Goal: Navigation & Orientation: Find specific page/section

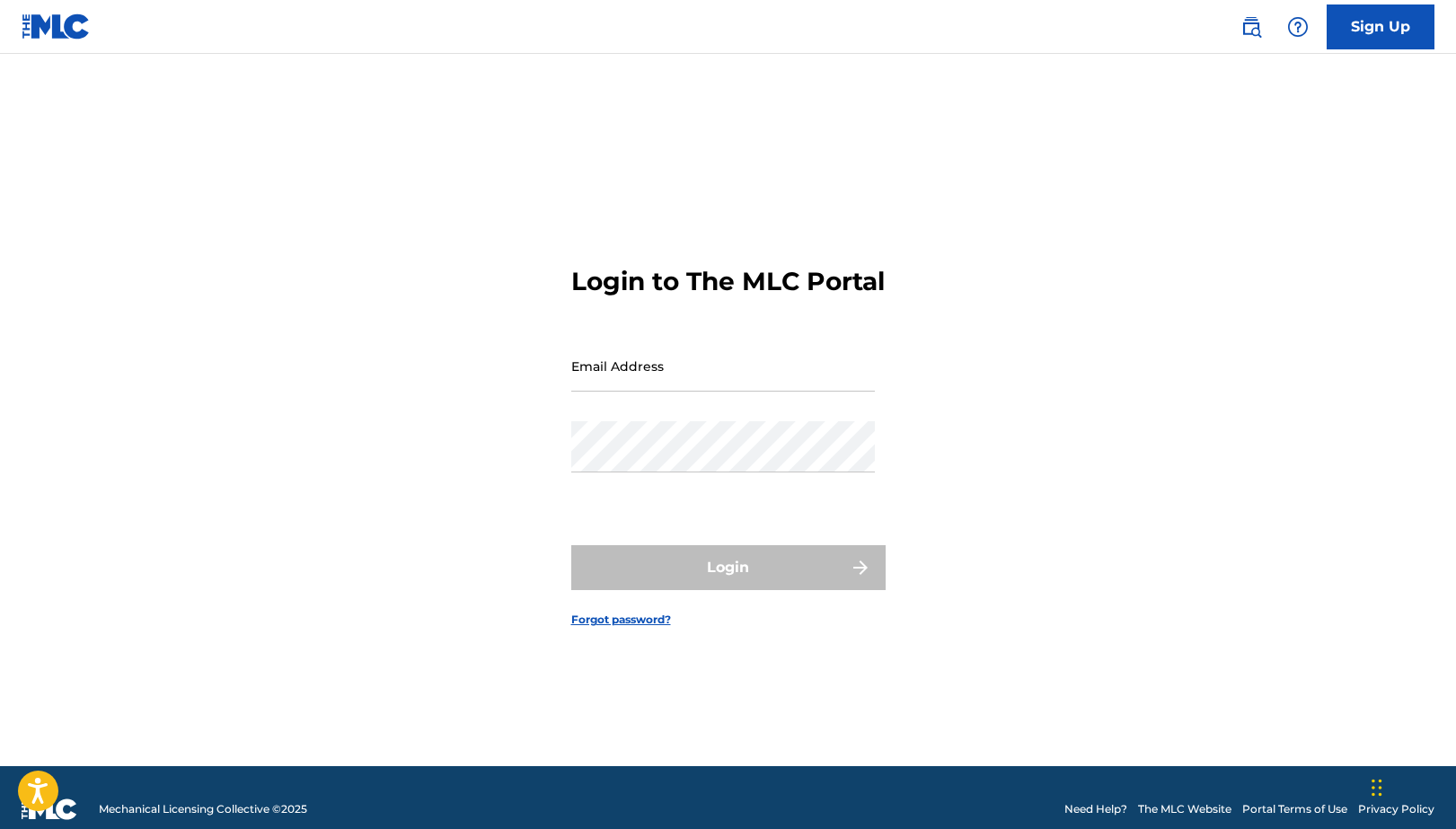
click at [737, 384] on input "Email Address" at bounding box center [723, 366] width 304 height 51
type input "[EMAIL_ADDRESS][DOMAIN_NAME]"
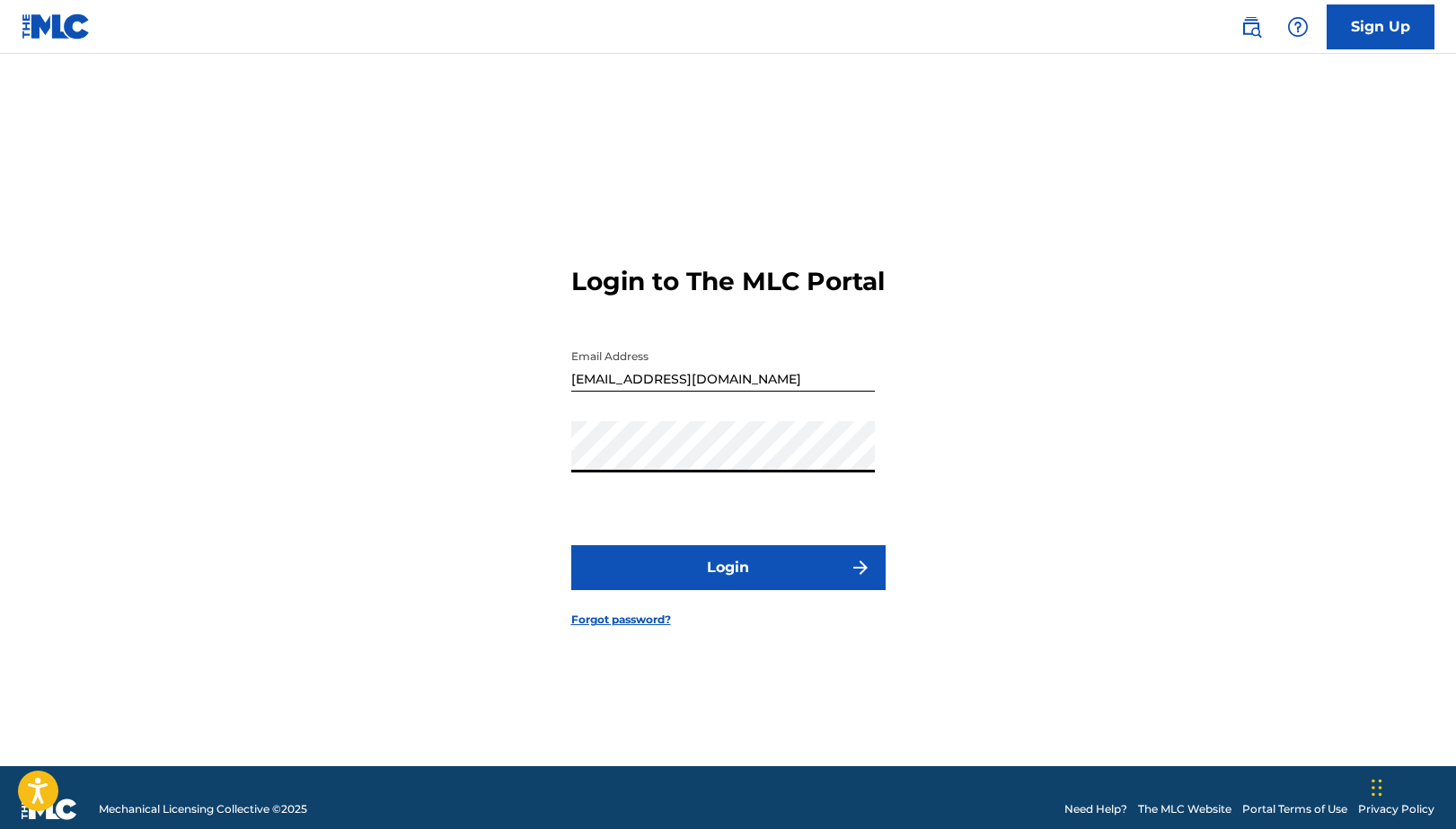
click at [705, 577] on button "Login" at bounding box center [729, 568] width 314 height 45
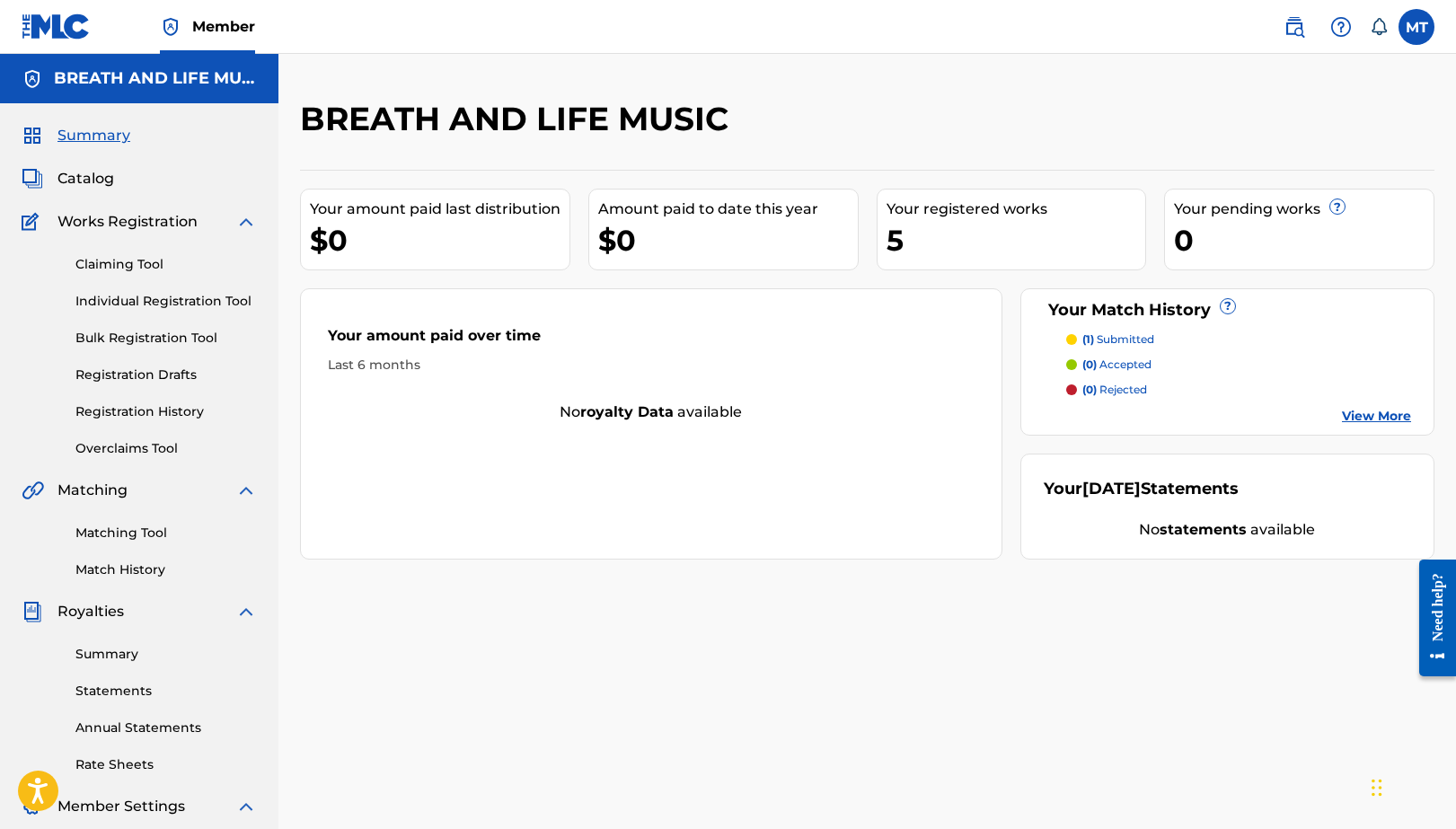
click at [109, 650] on link "Summary" at bounding box center [167, 654] width 182 height 19
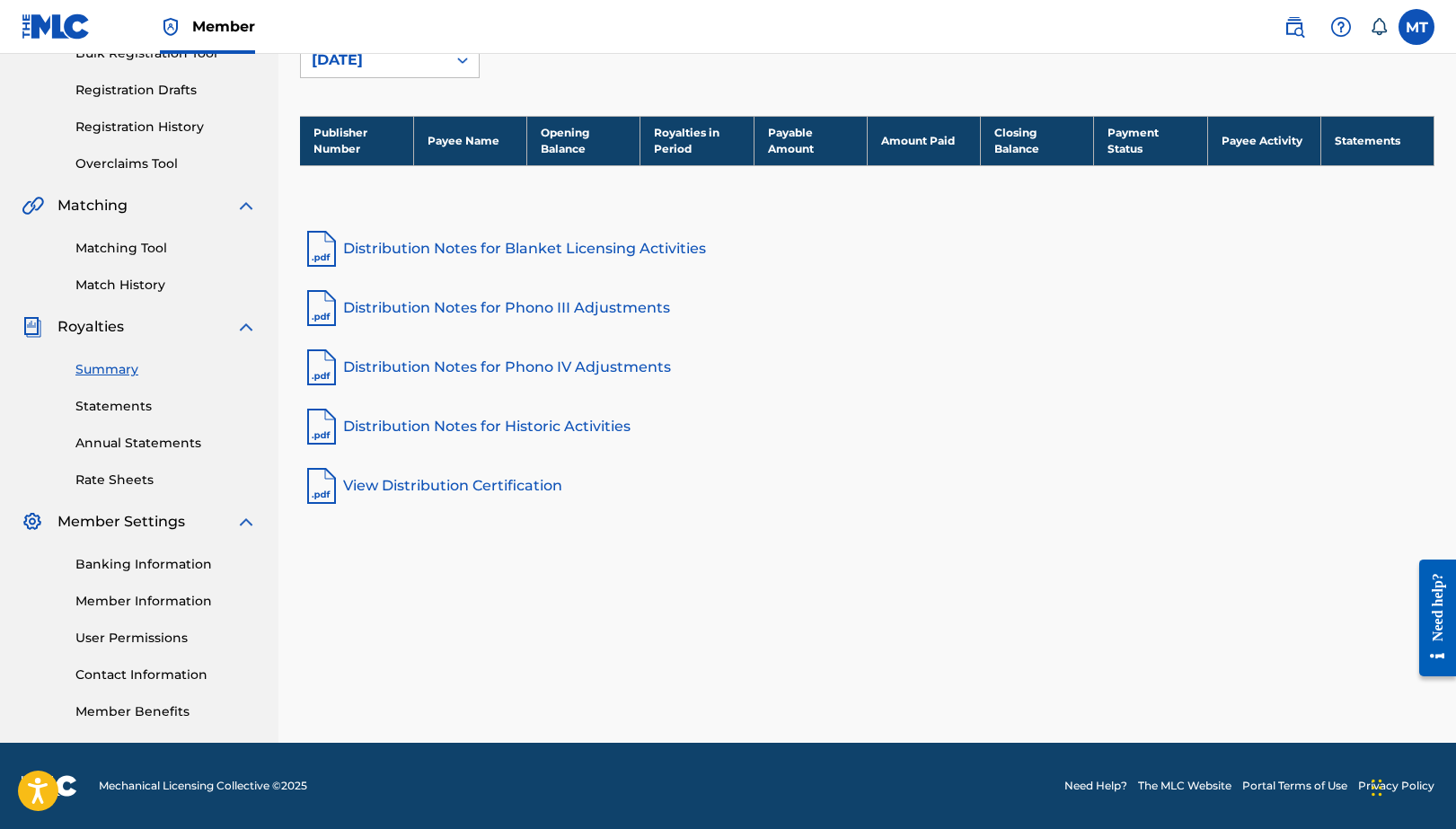
scroll to position [284, 0]
click at [101, 602] on link "Member Information" at bounding box center [167, 602] width 182 height 19
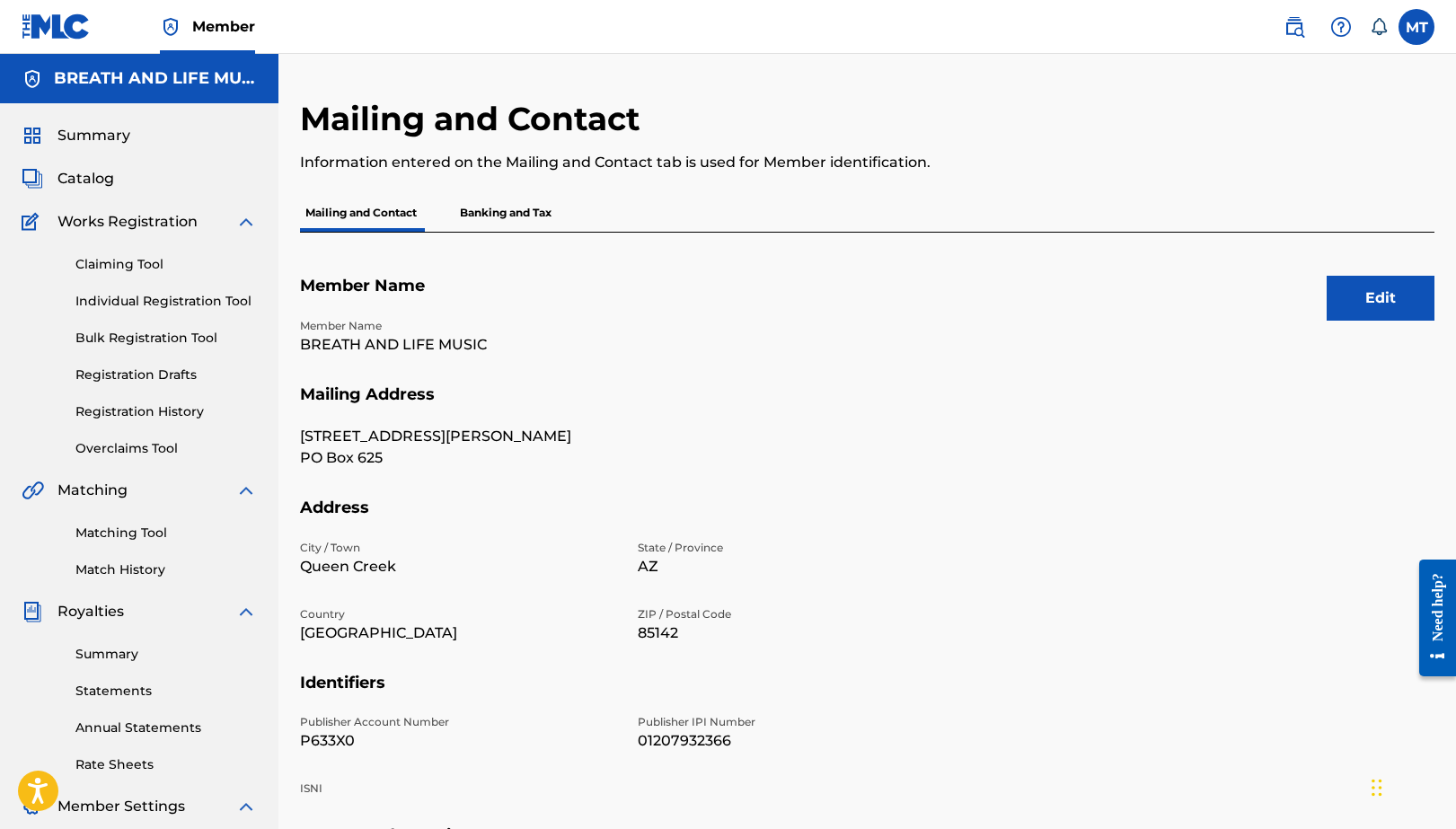
click at [112, 691] on link "Statements" at bounding box center [167, 691] width 182 height 19
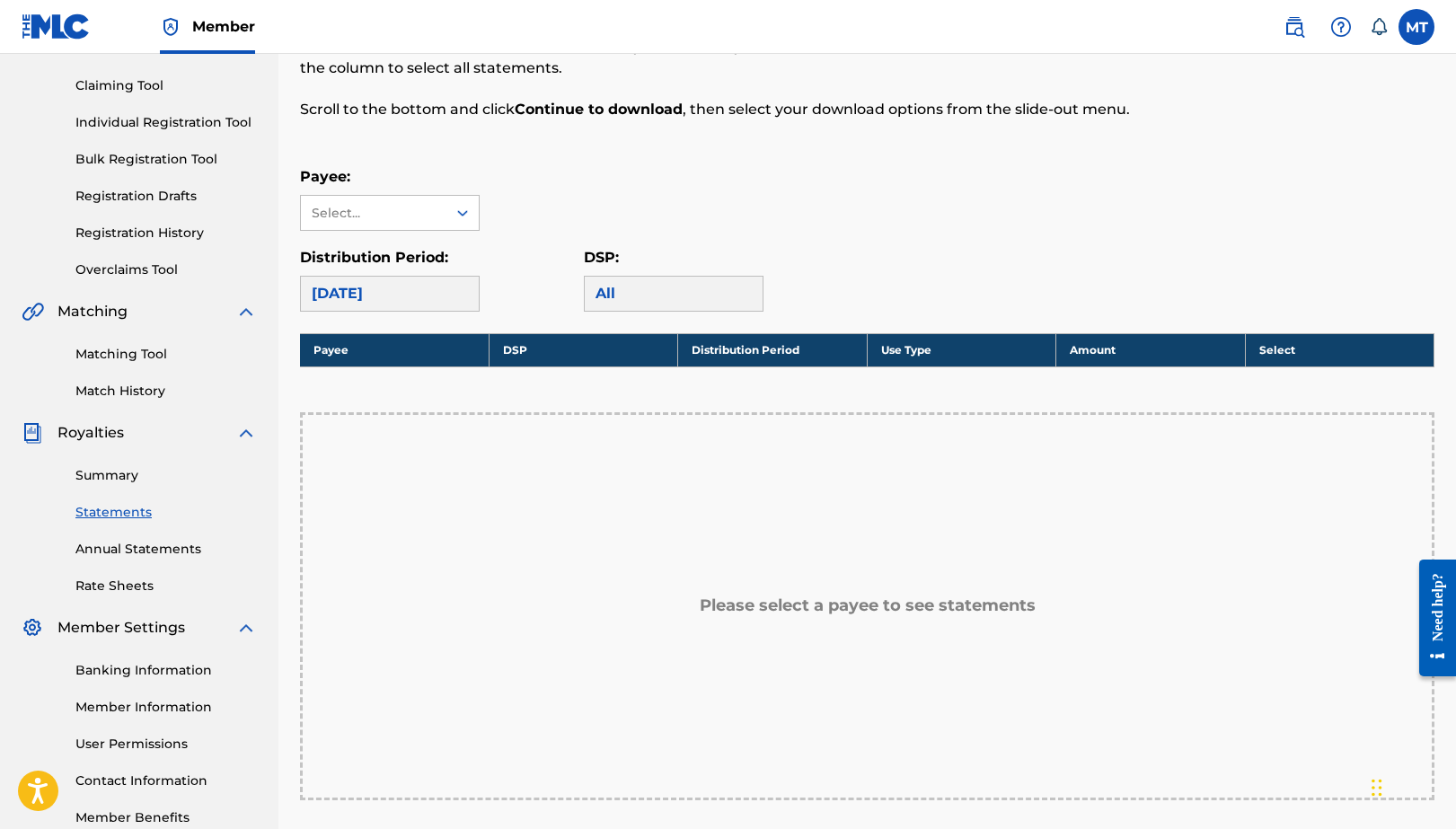
scroll to position [166, 0]
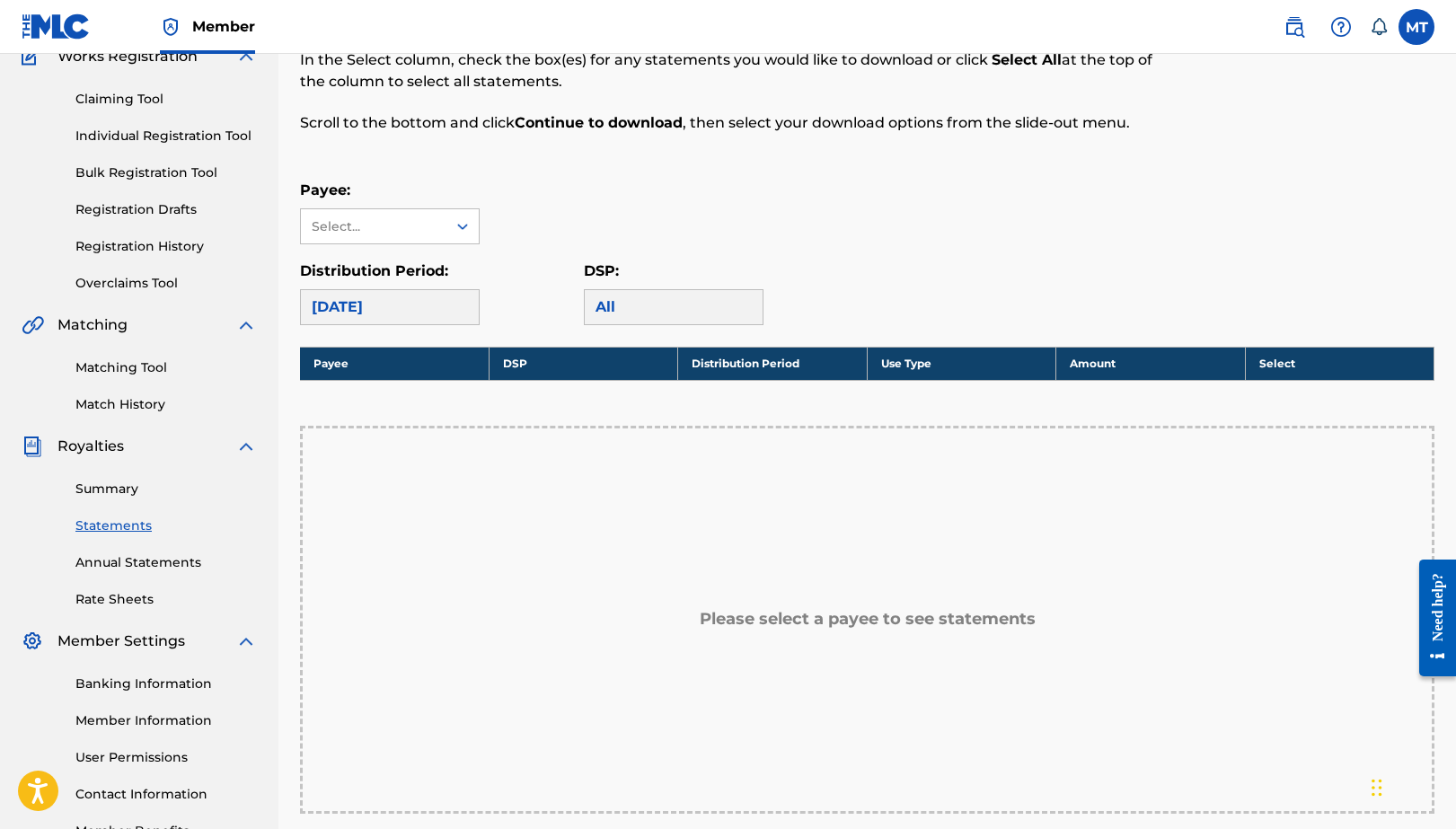
click at [394, 309] on div "[DATE]" at bounding box center [390, 307] width 180 height 36
click at [327, 294] on div "[DATE]" at bounding box center [390, 307] width 180 height 36
click at [350, 225] on div "Select..." at bounding box center [372, 226] width 123 height 19
click at [462, 224] on icon at bounding box center [462, 225] width 18 height 18
click at [466, 224] on icon at bounding box center [462, 225] width 18 height 18
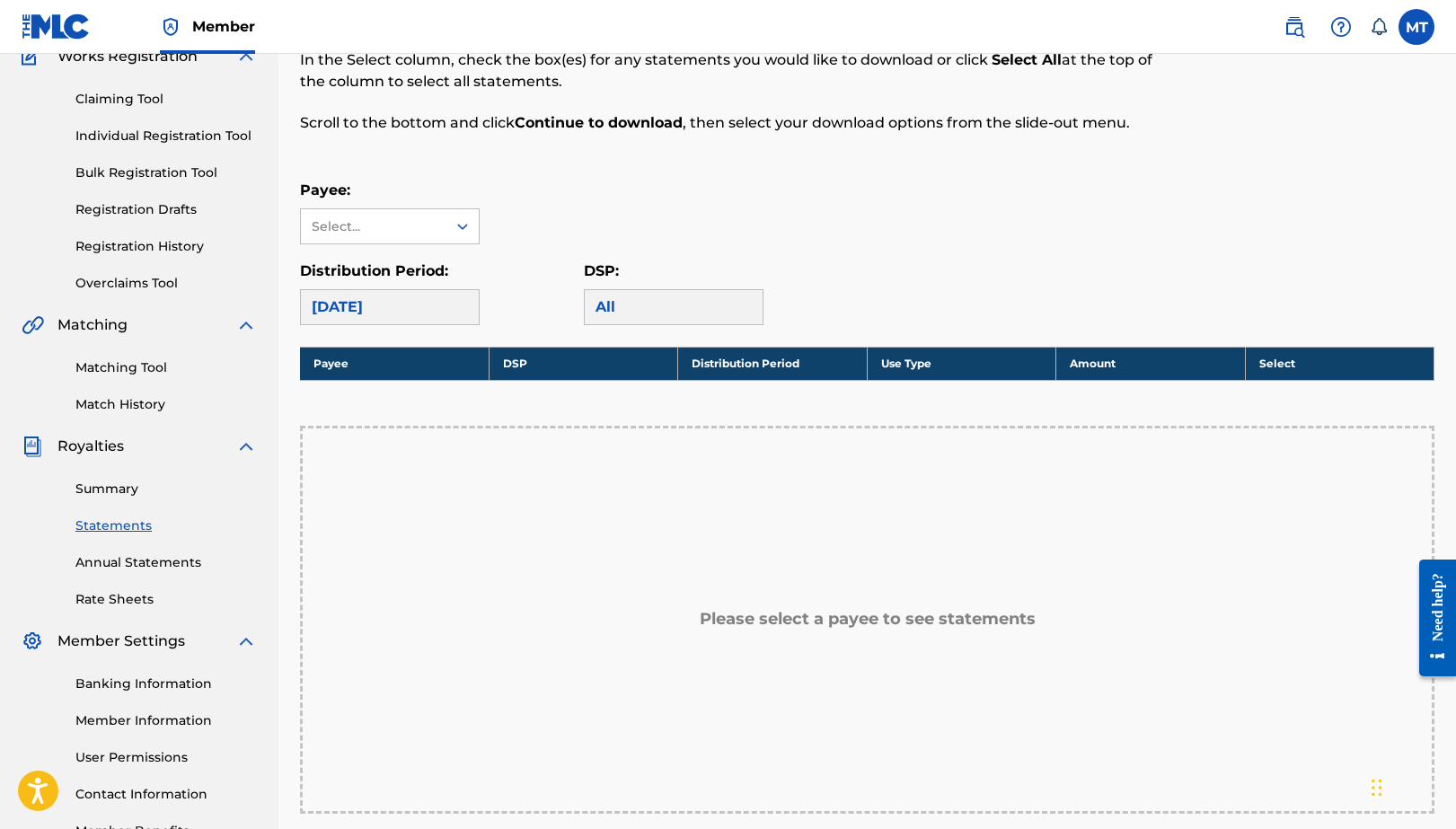
click at [466, 224] on icon at bounding box center [462, 225] width 18 height 18
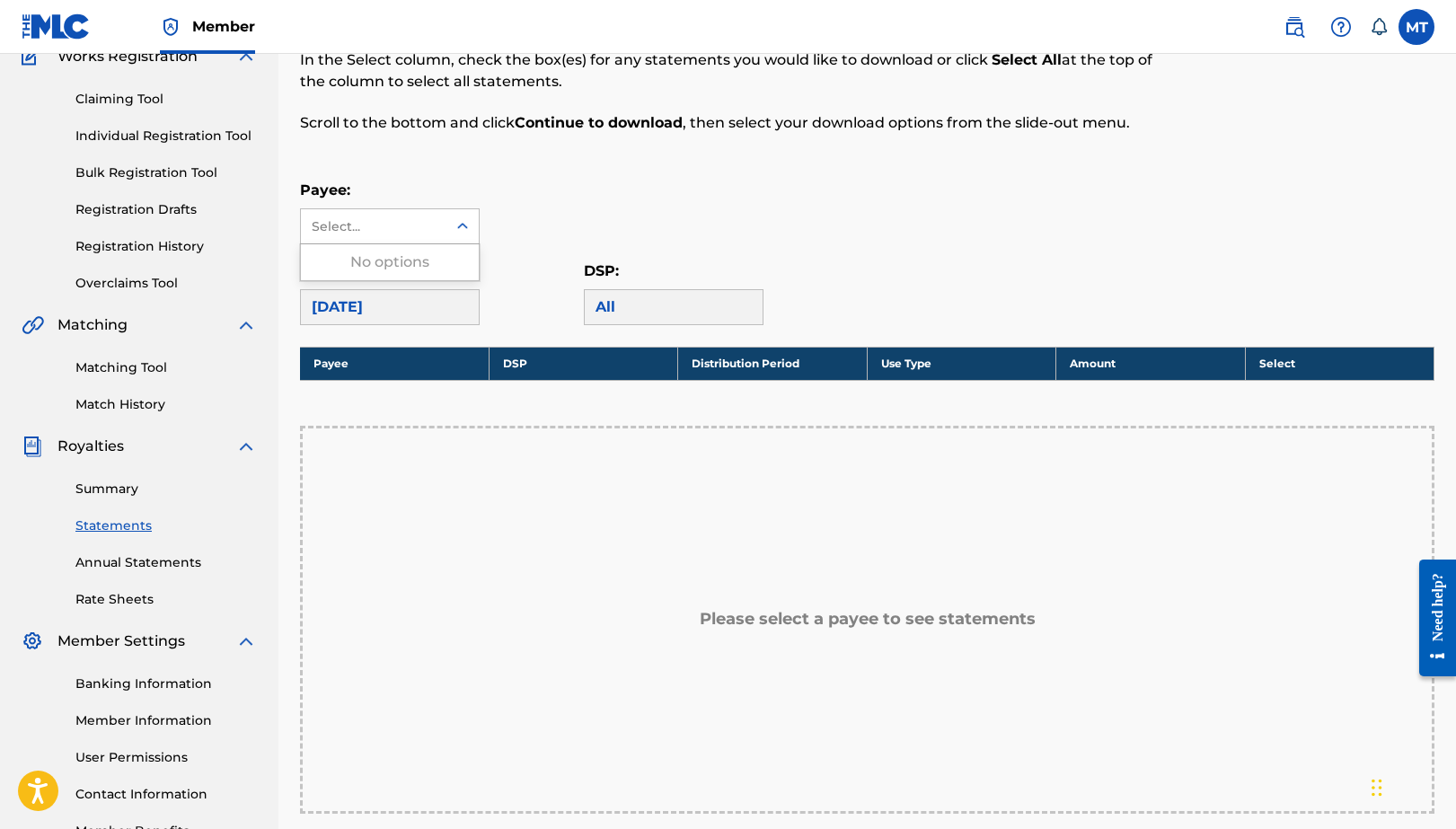
click at [466, 224] on icon at bounding box center [462, 225] width 18 height 18
click at [142, 561] on link "Annual Statements" at bounding box center [167, 562] width 182 height 19
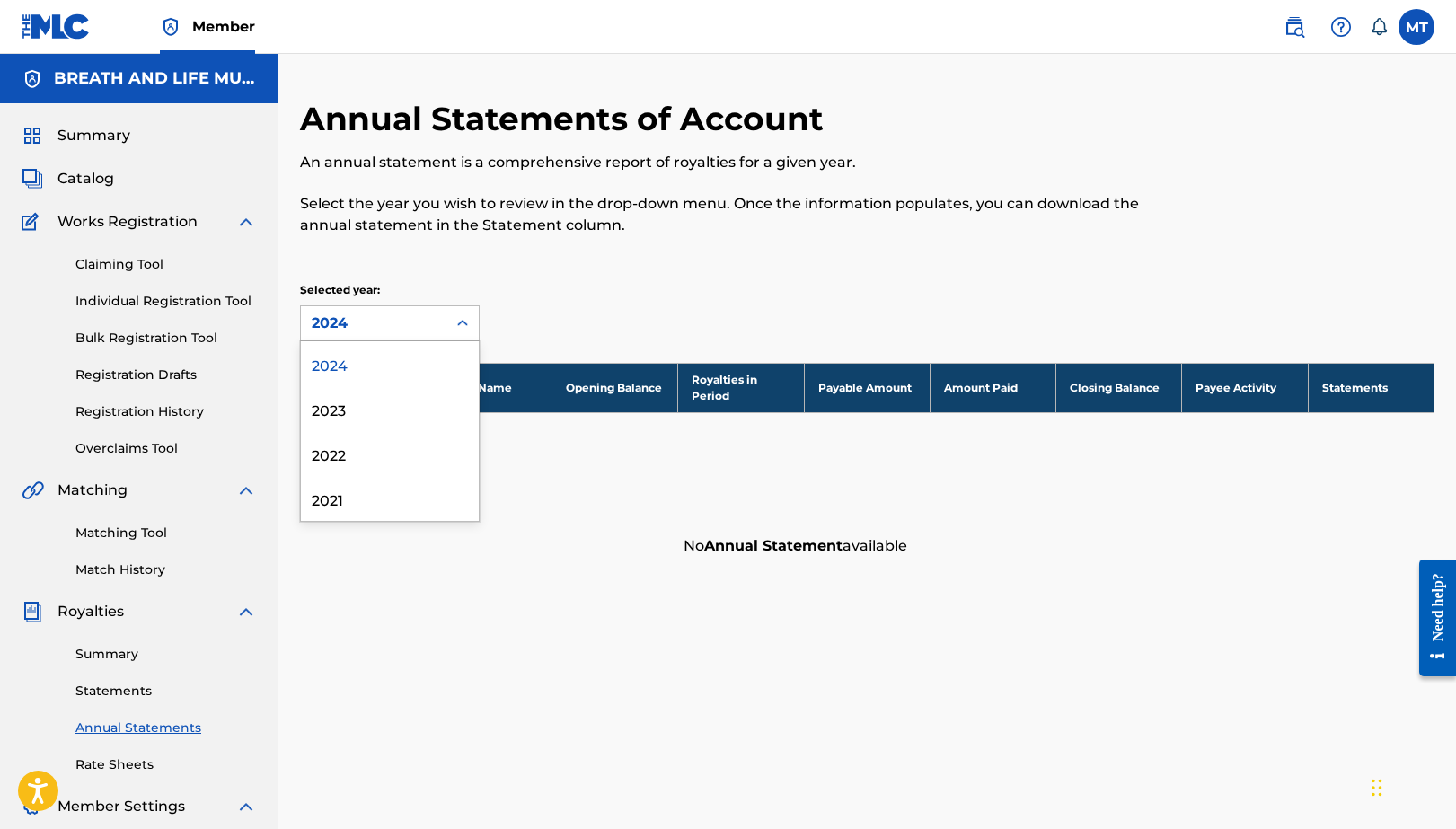
click at [460, 328] on icon at bounding box center [462, 323] width 18 height 18
click at [121, 690] on link "Statements" at bounding box center [167, 691] width 182 height 19
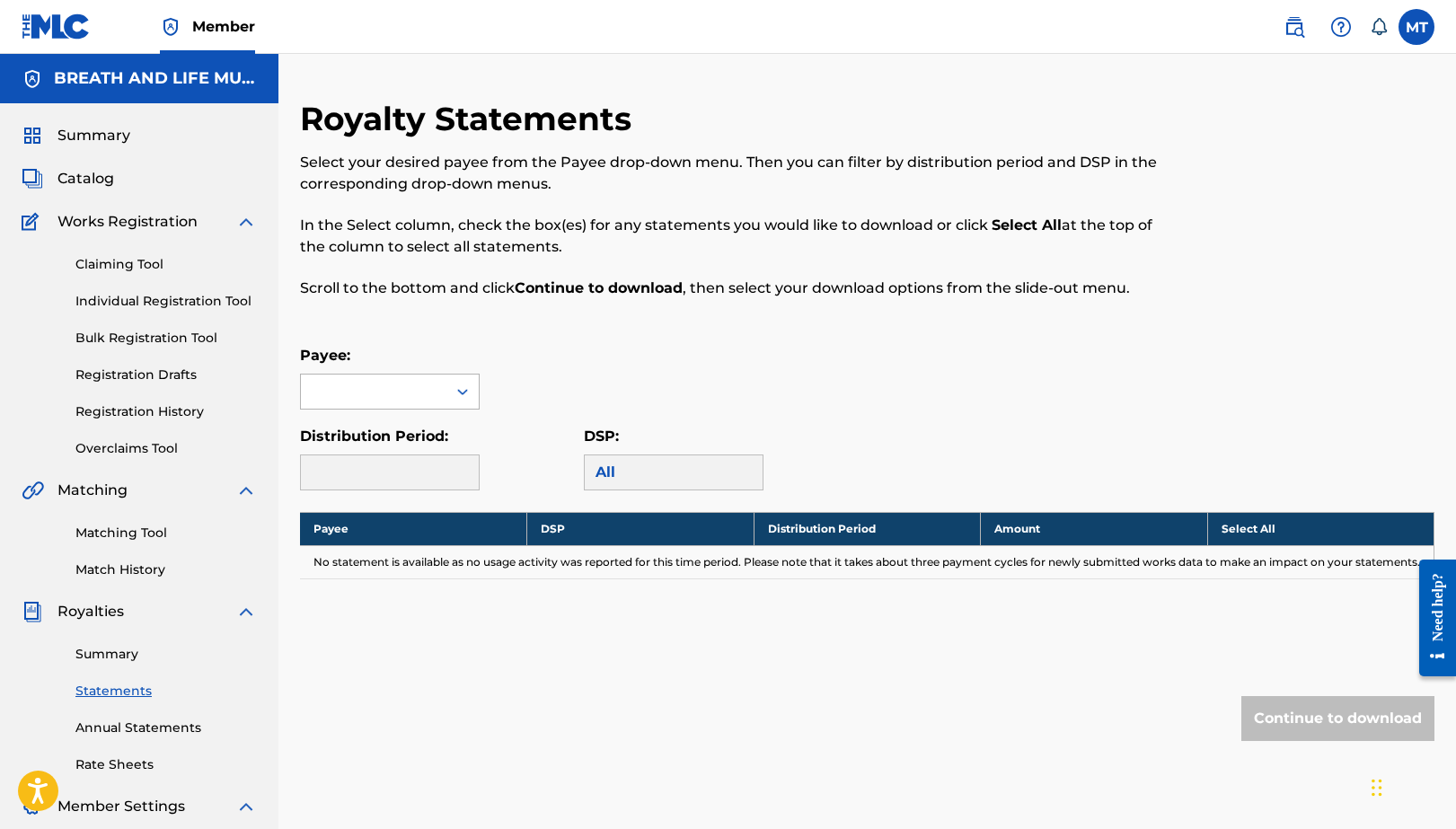
click at [448, 390] on div at bounding box center [462, 391] width 33 height 33
click at [467, 393] on icon at bounding box center [462, 391] width 18 height 18
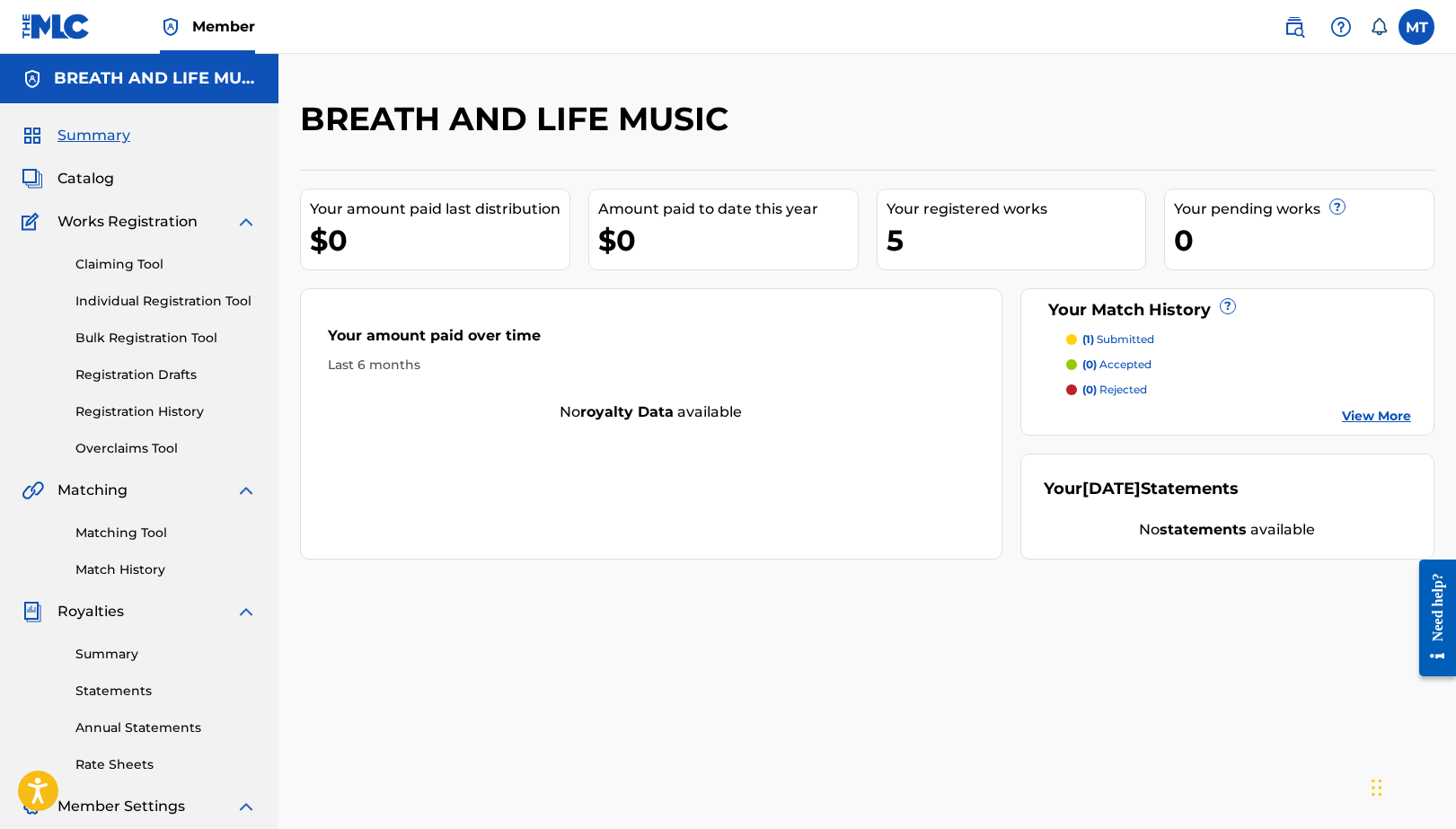
click at [144, 405] on link "Registration History" at bounding box center [167, 412] width 182 height 19
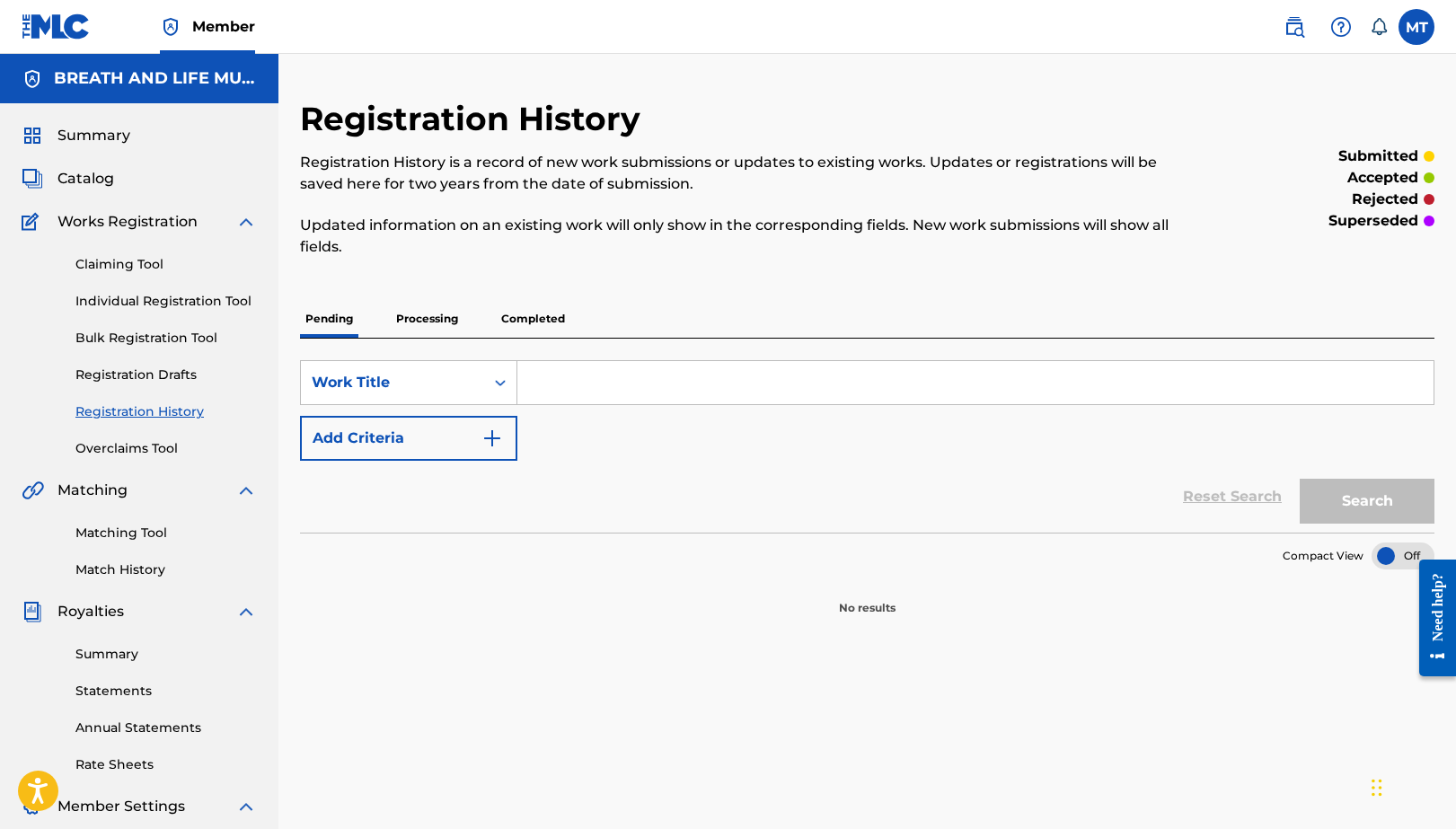
click at [448, 313] on p "Processing" at bounding box center [428, 319] width 73 height 37
click at [555, 320] on p "Completed" at bounding box center [533, 319] width 75 height 37
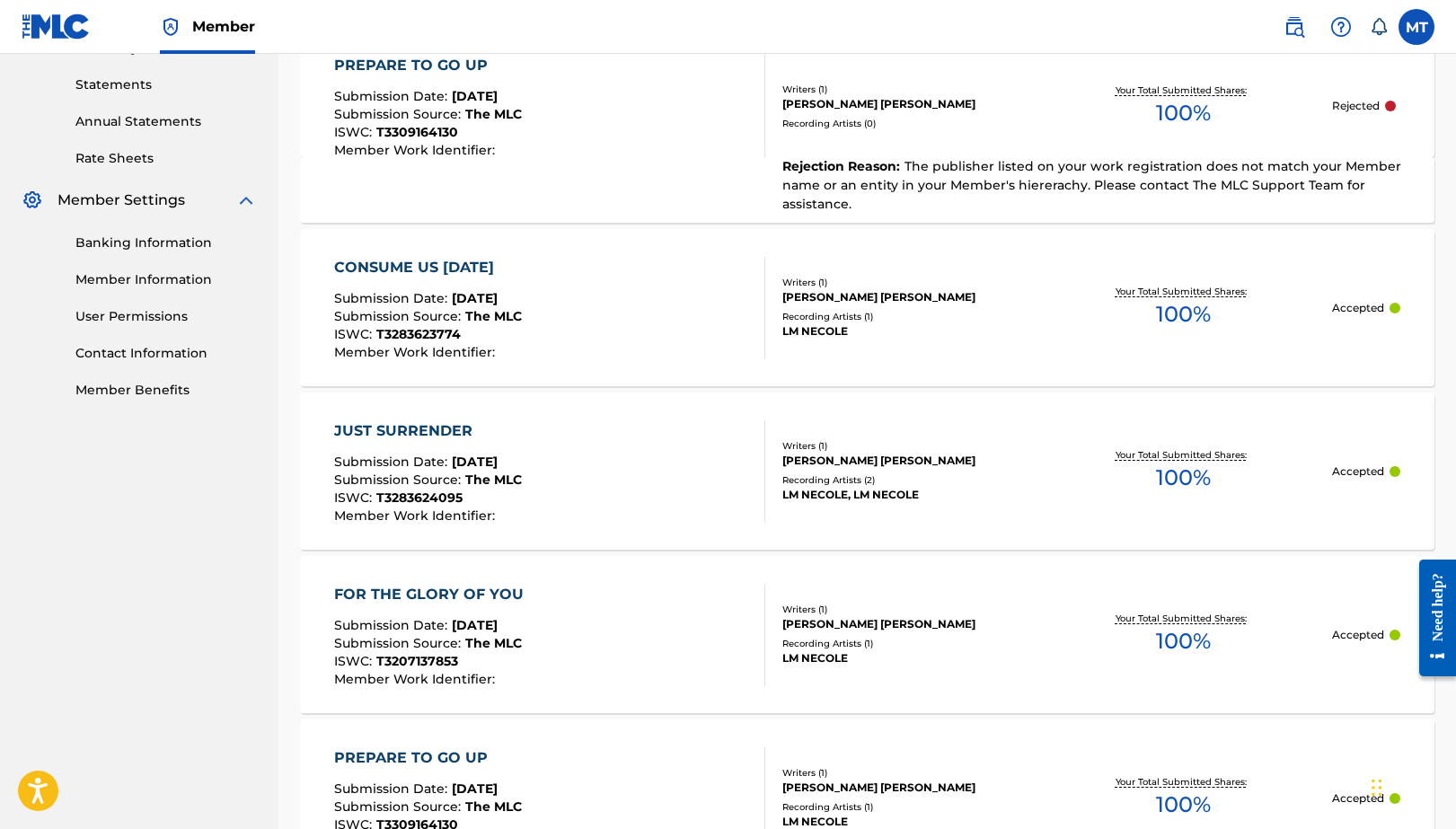
scroll to position [597, 0]
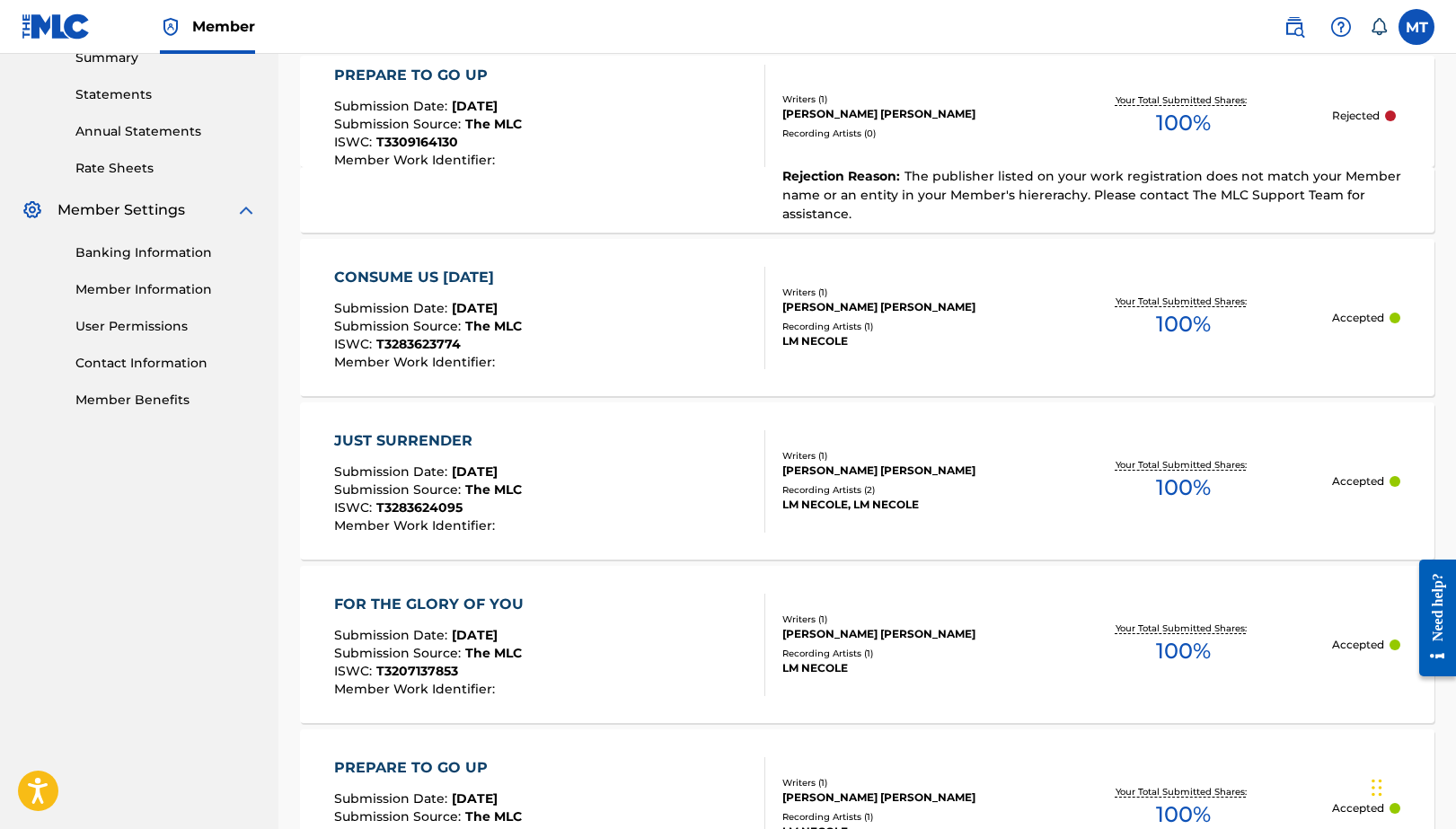
click at [167, 262] on div "Banking Information Member Information User Permissions Contact Information Mem…" at bounding box center [139, 315] width 236 height 189
click at [167, 249] on link "Banking Information" at bounding box center [167, 253] width 182 height 19
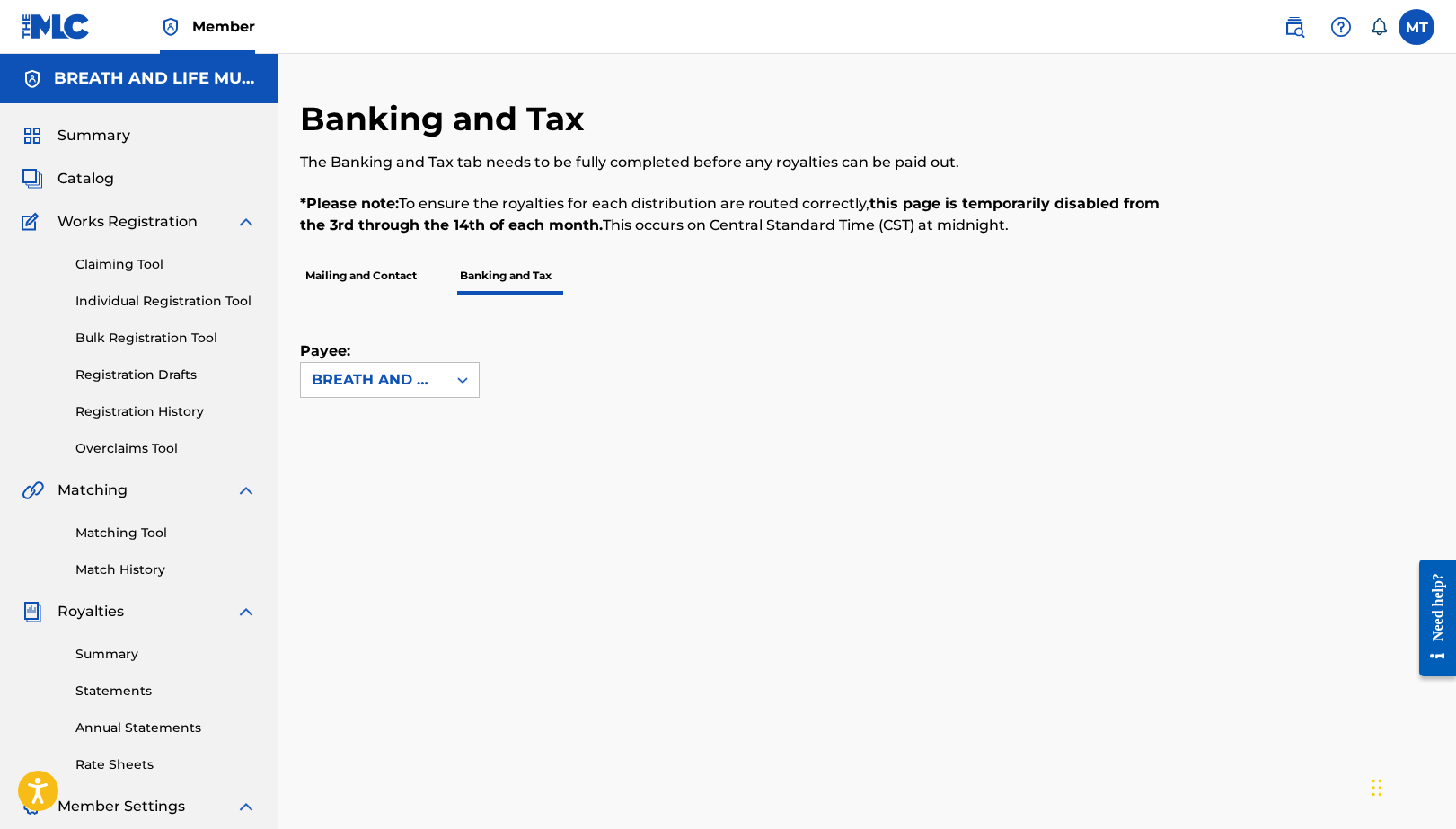
click at [167, 310] on link "Individual Registration Tool" at bounding box center [167, 301] width 182 height 19
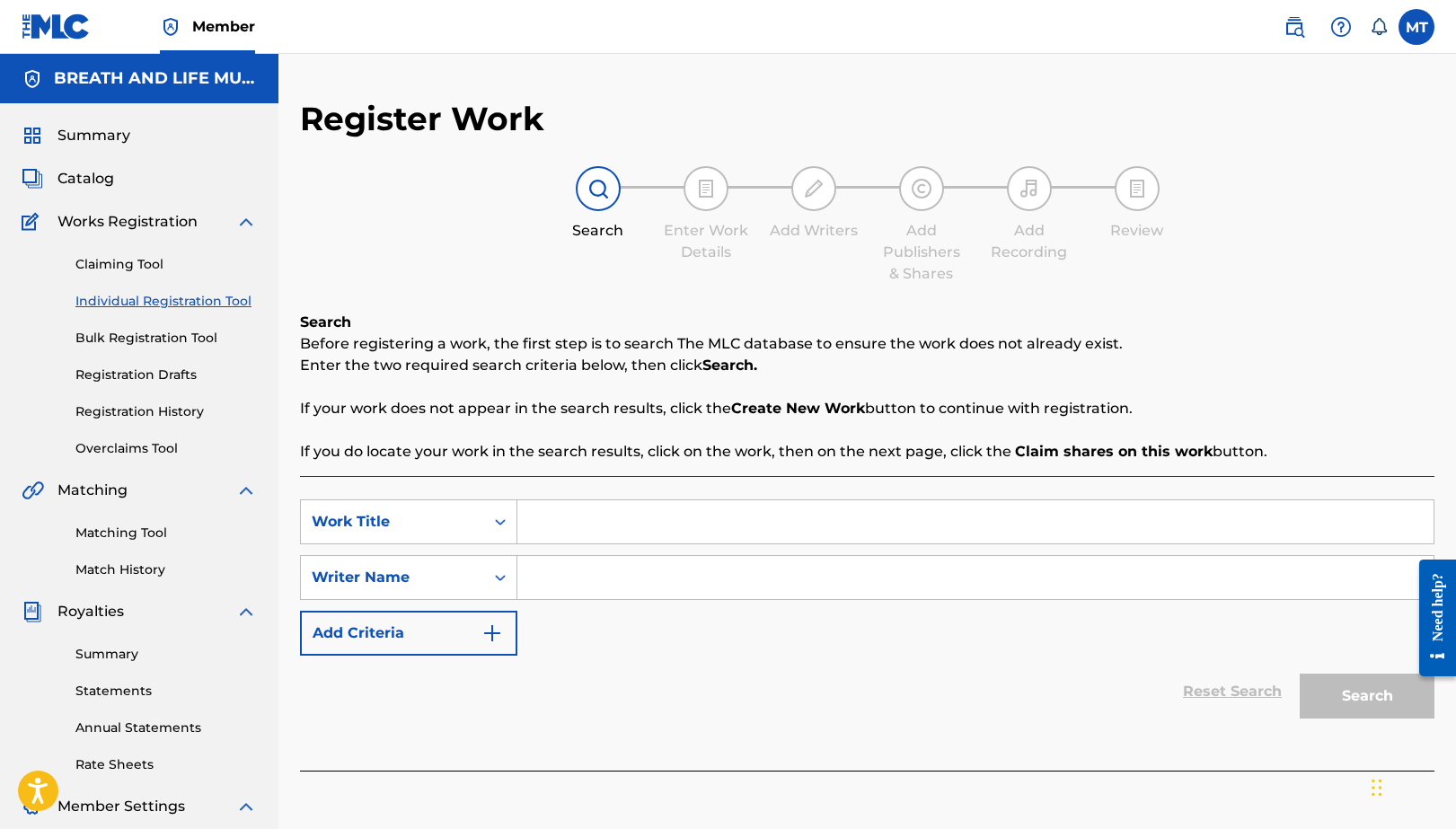
click at [169, 342] on link "Bulk Registration Tool" at bounding box center [167, 338] width 182 height 19
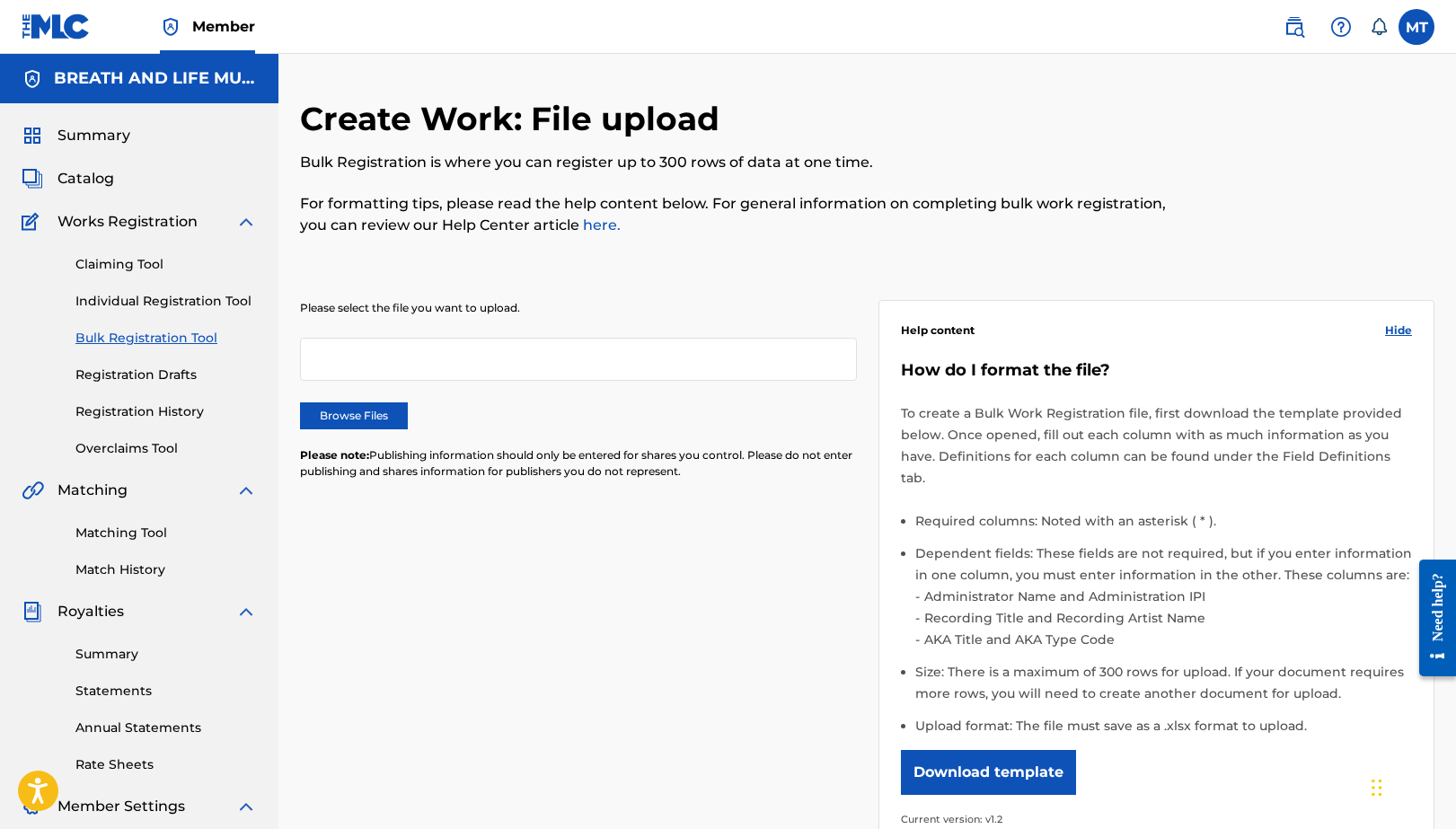
click at [170, 412] on link "Registration History" at bounding box center [167, 412] width 182 height 19
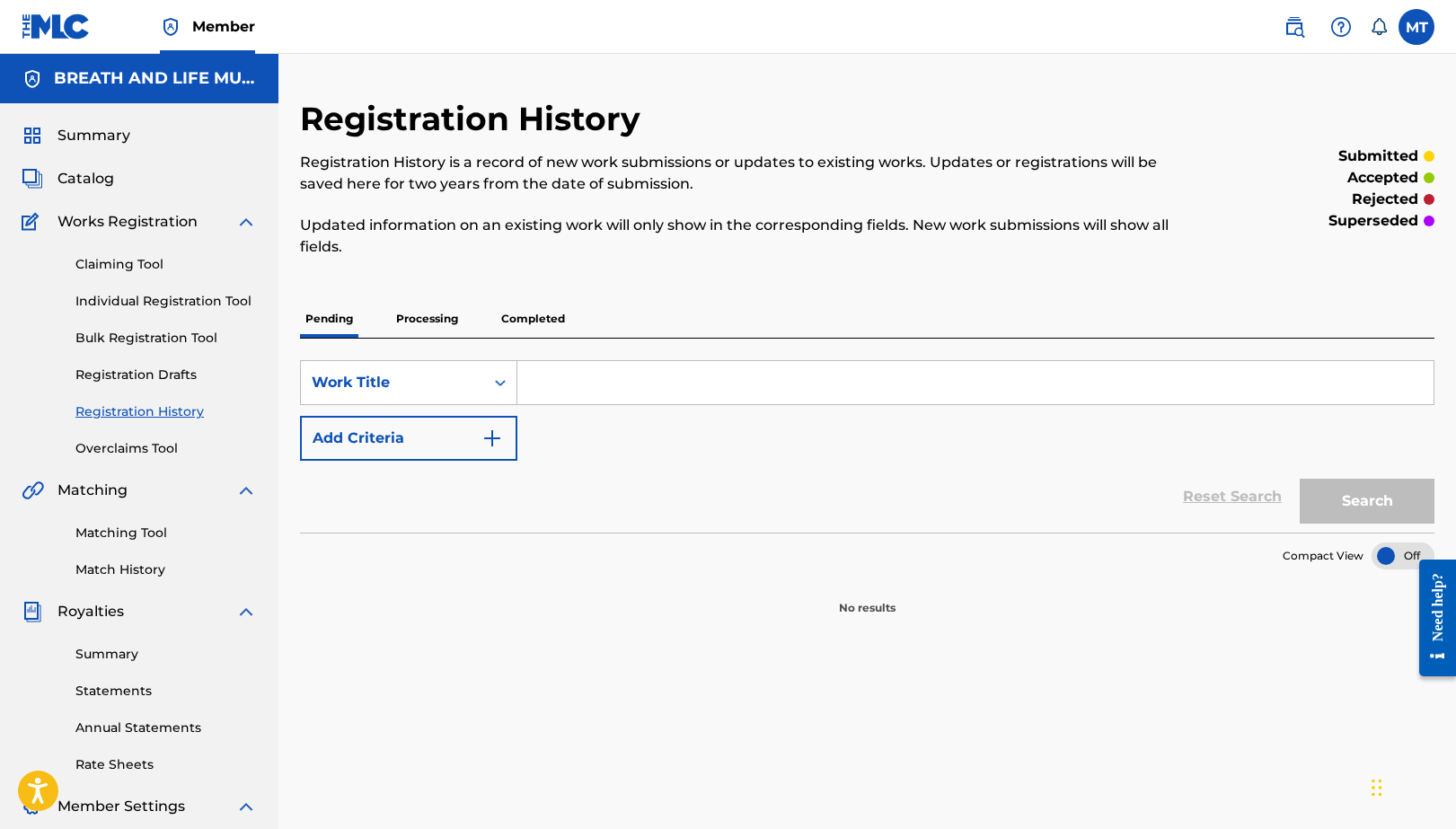
click at [165, 374] on link "Registration Drafts" at bounding box center [167, 375] width 182 height 19
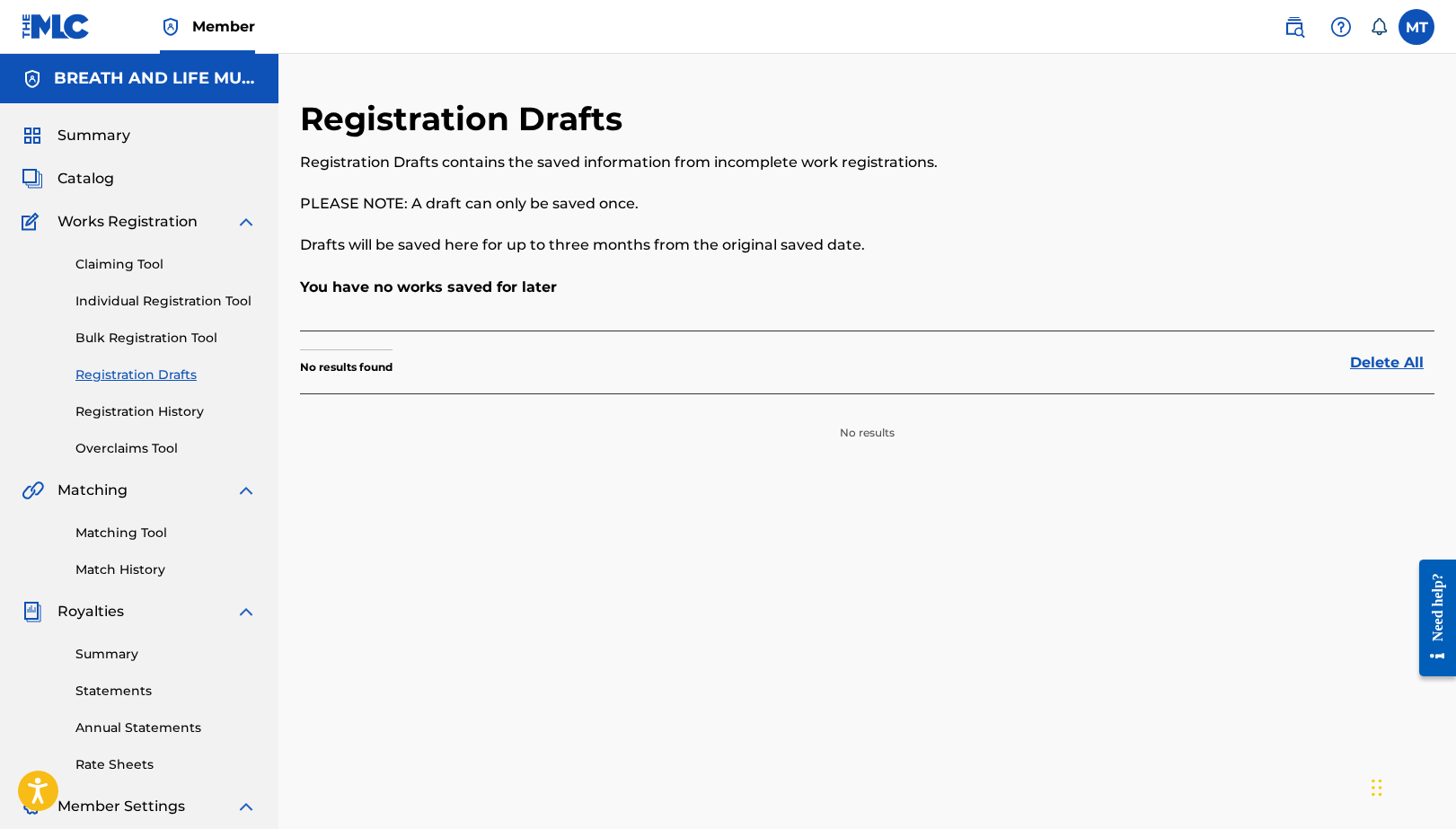
click at [1417, 21] on label at bounding box center [1417, 27] width 36 height 36
click at [1417, 27] on input "MT Melanie Thompson info@lmnecole.com Notification Preferences Profile Log out" at bounding box center [1417, 27] width 0 height 0
click at [1238, 257] on p "Log out" at bounding box center [1243, 254] width 42 height 16
click at [1417, 27] on input "MT Melanie Thompson info@lmnecole.com Notification Preferences Profile Log out" at bounding box center [1417, 27] width 0 height 0
